Goal: Information Seeking & Learning: Learn about a topic

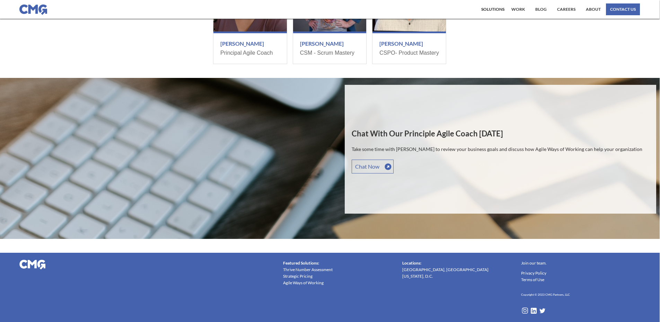
scroll to position [747, 0]
click at [394, 168] on link "Chat Now" at bounding box center [373, 167] width 42 height 14
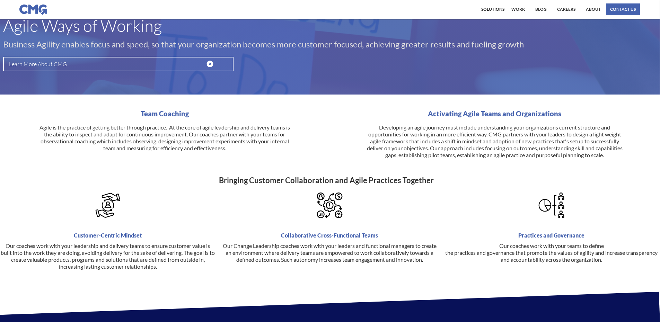
scroll to position [0, 0]
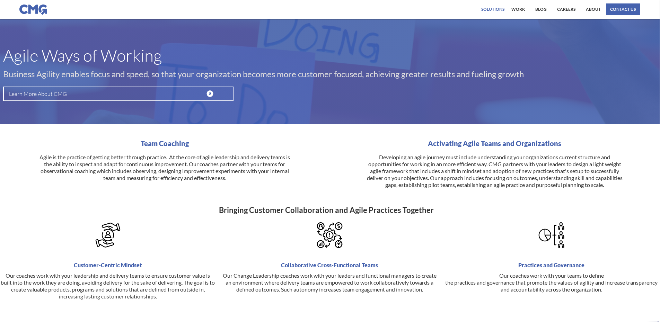
click at [497, 7] on div "Solutions" at bounding box center [492, 9] width 23 height 4
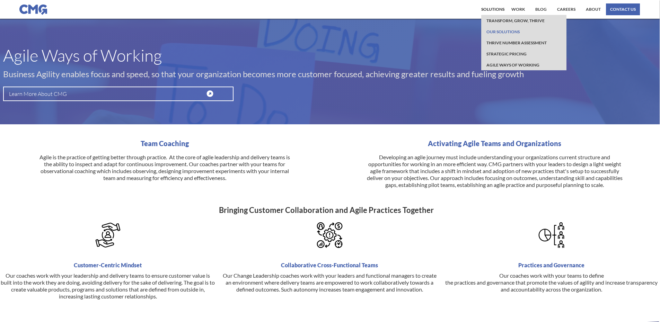
click at [504, 28] on link "Our Solutions" at bounding box center [503, 31] width 37 height 11
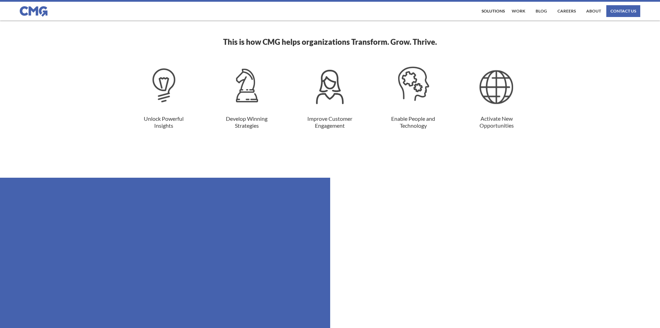
click at [384, 132] on div "The world is constantly transforming - and so must your business. It's not for …" at bounding box center [330, 79] width 456 height 195
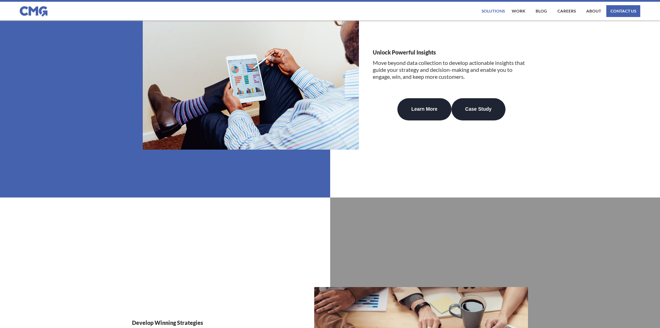
scroll to position [876, 0]
